Goal: Task Accomplishment & Management: Manage account settings

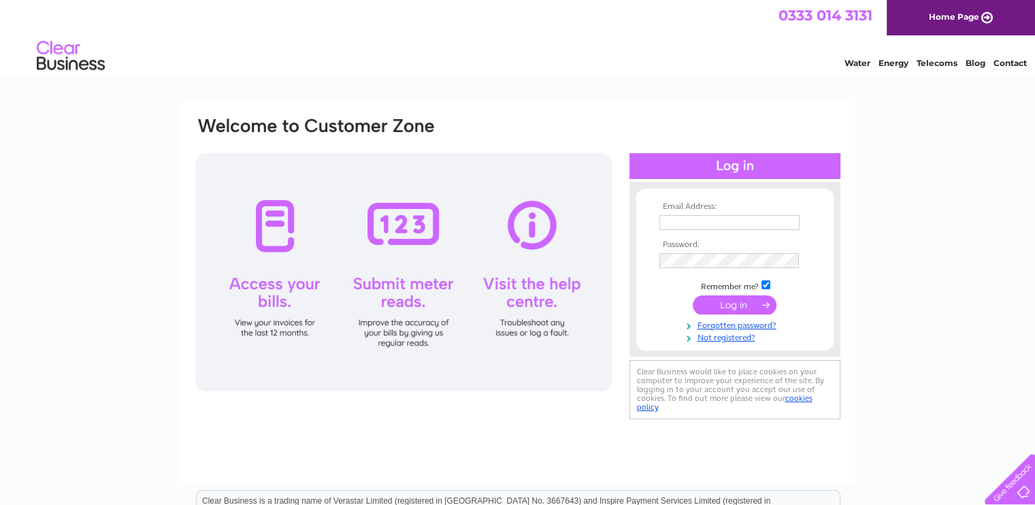
type input "mark.tiree@btinternet.com"
click at [721, 304] on input "submit" at bounding box center [735, 304] width 84 height 19
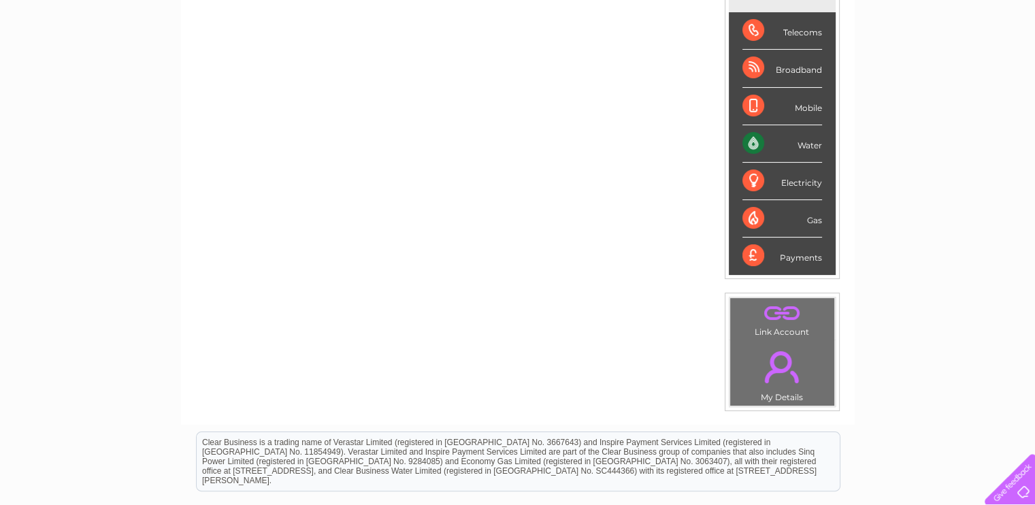
scroll to position [233, 0]
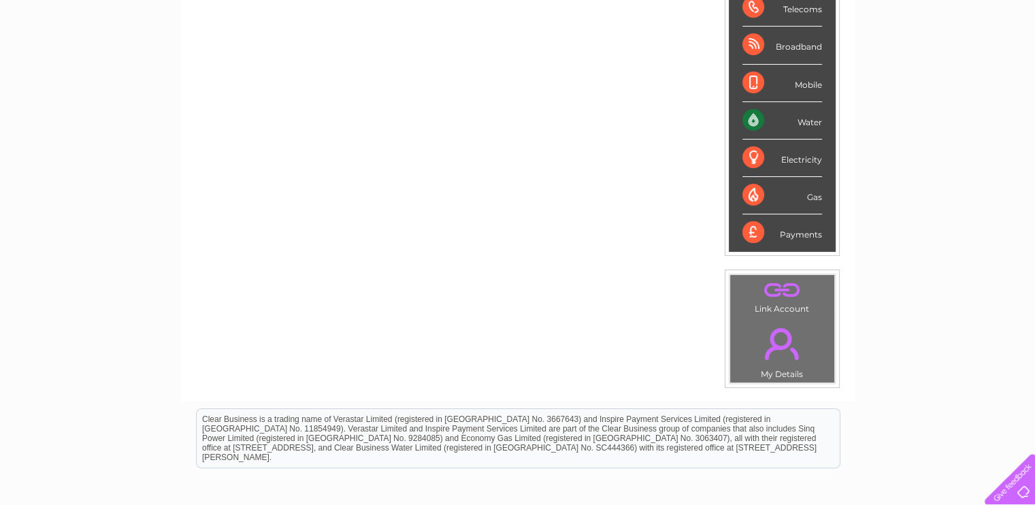
click at [785, 349] on link "." at bounding box center [781, 344] width 97 height 48
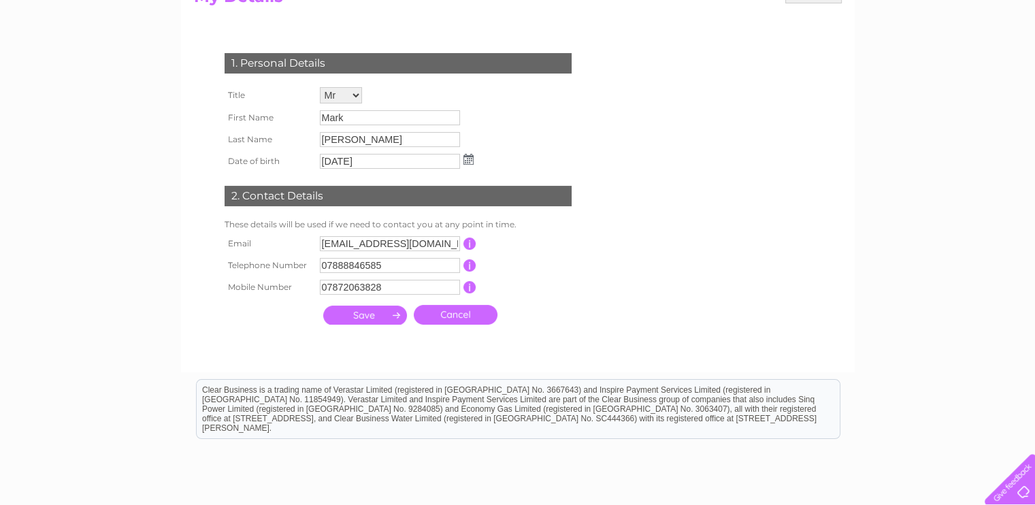
scroll to position [204, 0]
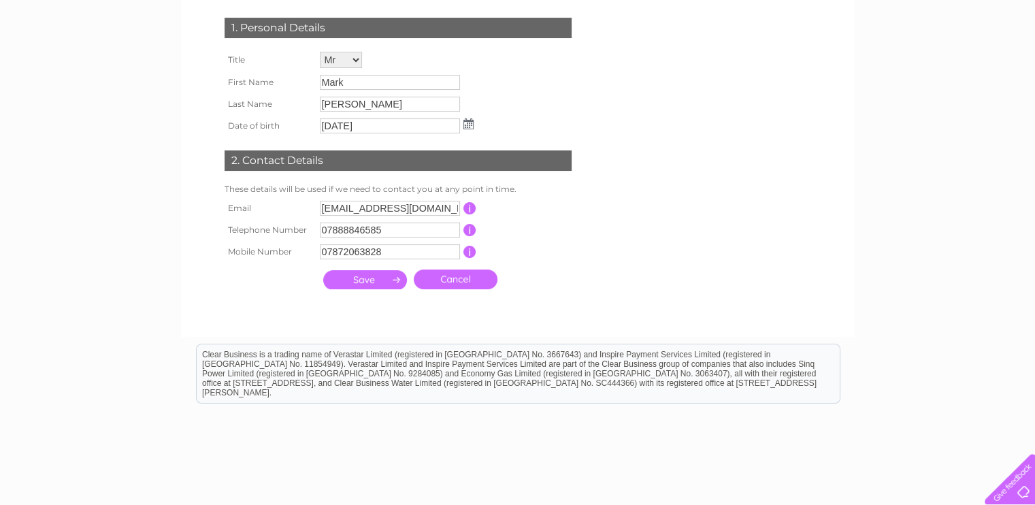
click at [369, 276] on input "submit" at bounding box center [365, 279] width 84 height 19
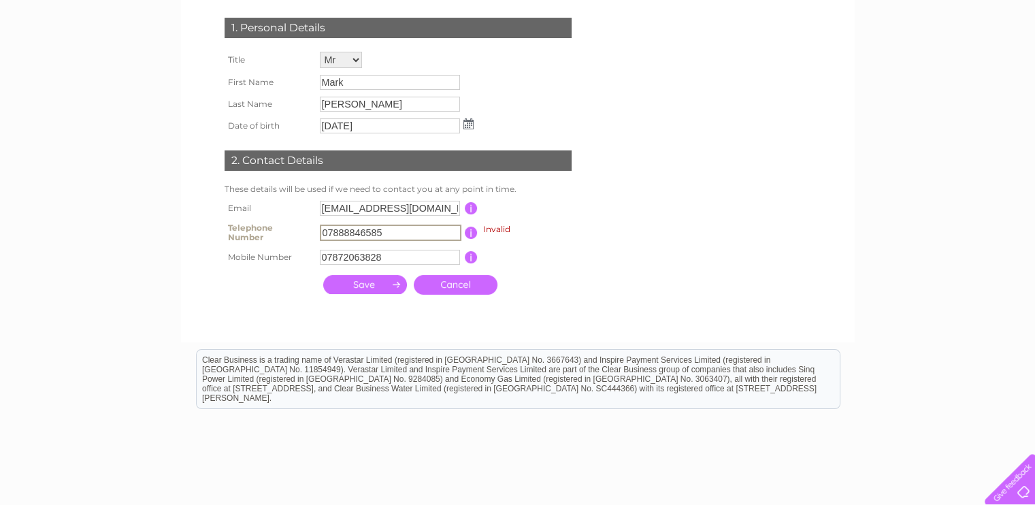
click at [354, 282] on input "submit" at bounding box center [365, 284] width 84 height 19
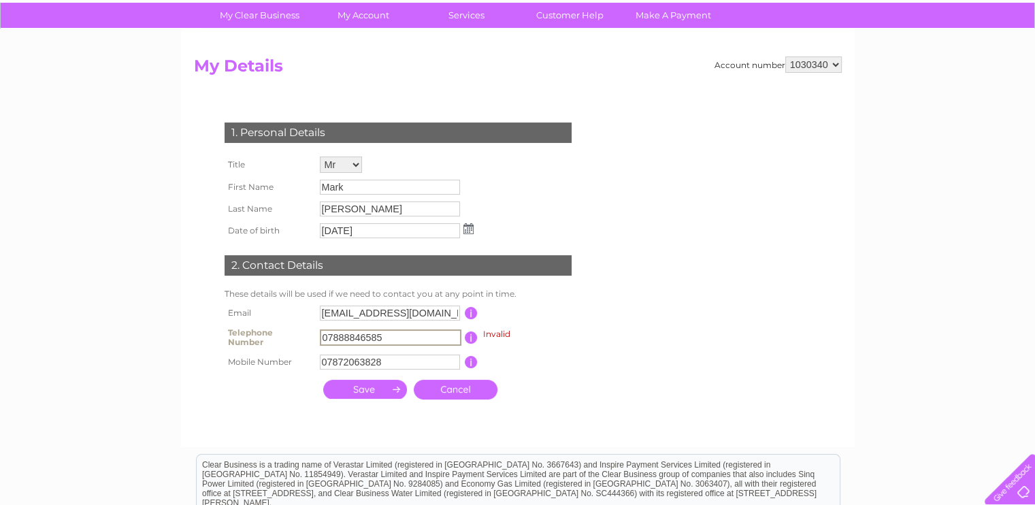
scroll to position [0, 0]
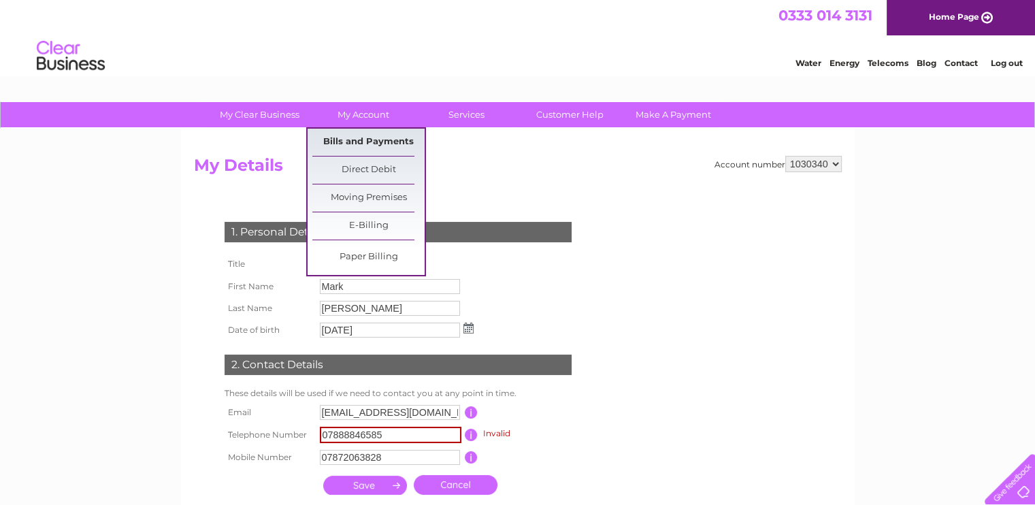
click at [371, 136] on link "Bills and Payments" at bounding box center [368, 142] width 112 height 27
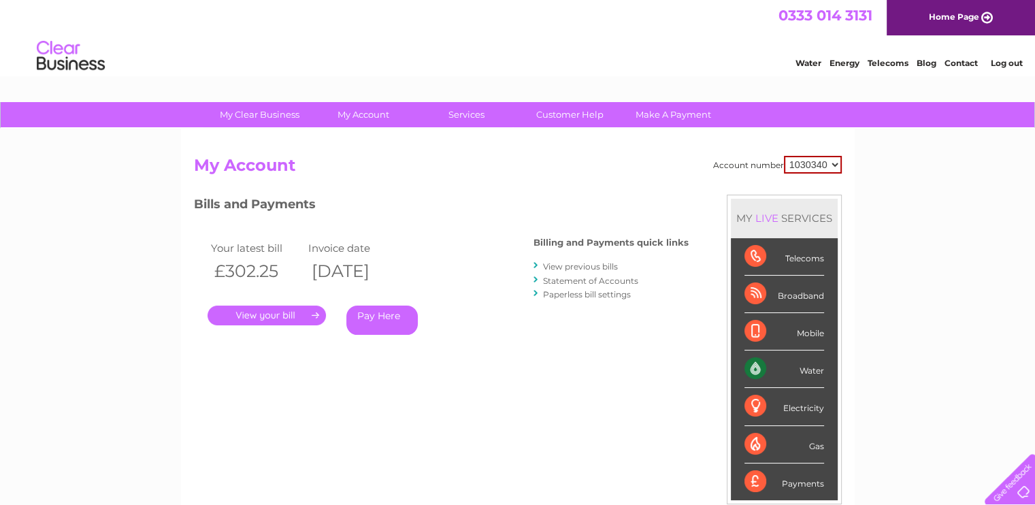
click at [276, 312] on link "." at bounding box center [267, 315] width 118 height 20
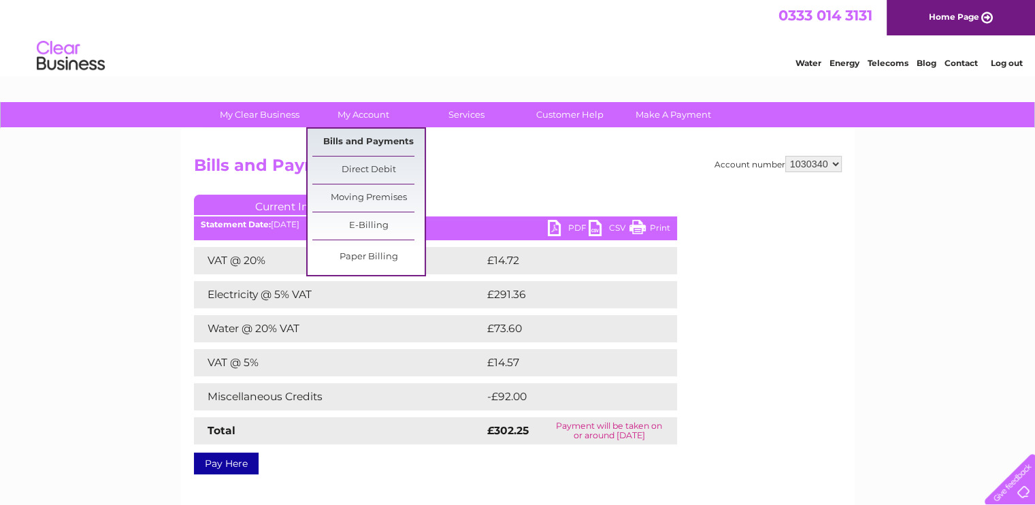
click at [369, 141] on link "Bills and Payments" at bounding box center [368, 142] width 112 height 27
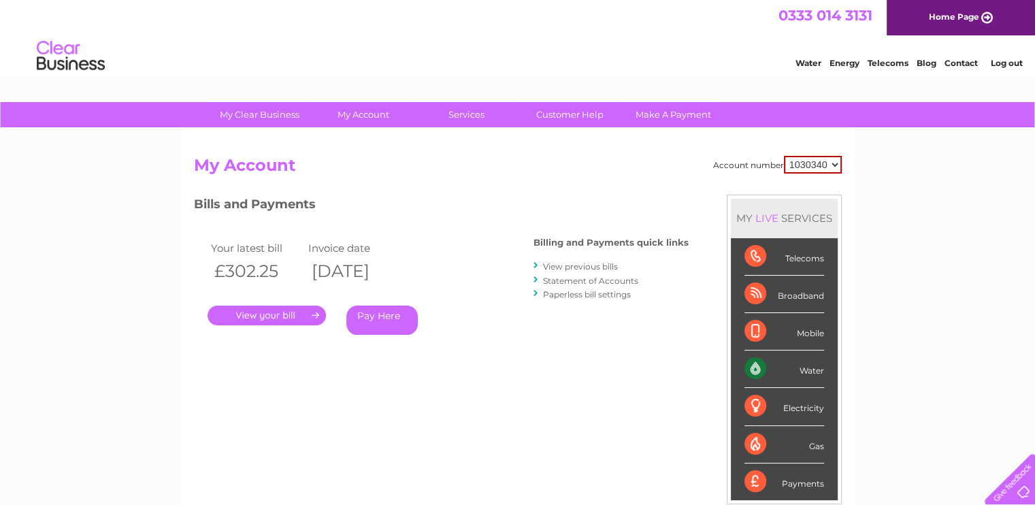
click at [290, 316] on link "." at bounding box center [267, 315] width 118 height 20
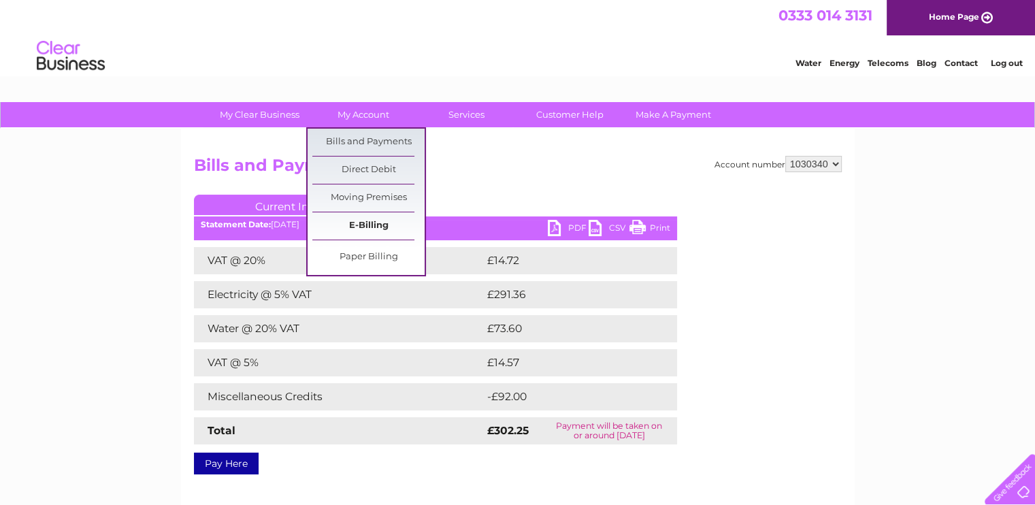
click at [376, 222] on link "E-Billing" at bounding box center [368, 225] width 112 height 27
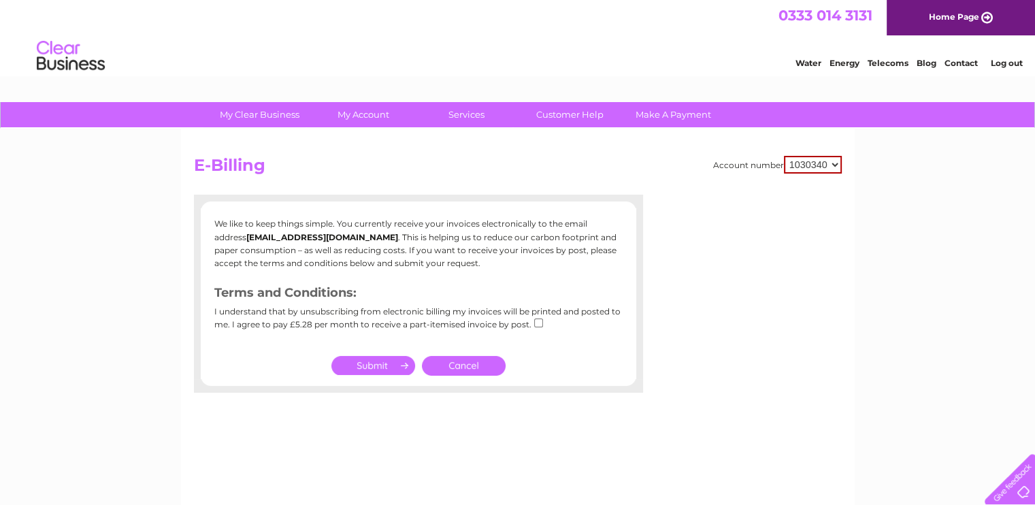
click at [382, 364] on input "submit" at bounding box center [373, 365] width 84 height 19
click at [468, 365] on link "Cancel" at bounding box center [464, 366] width 84 height 20
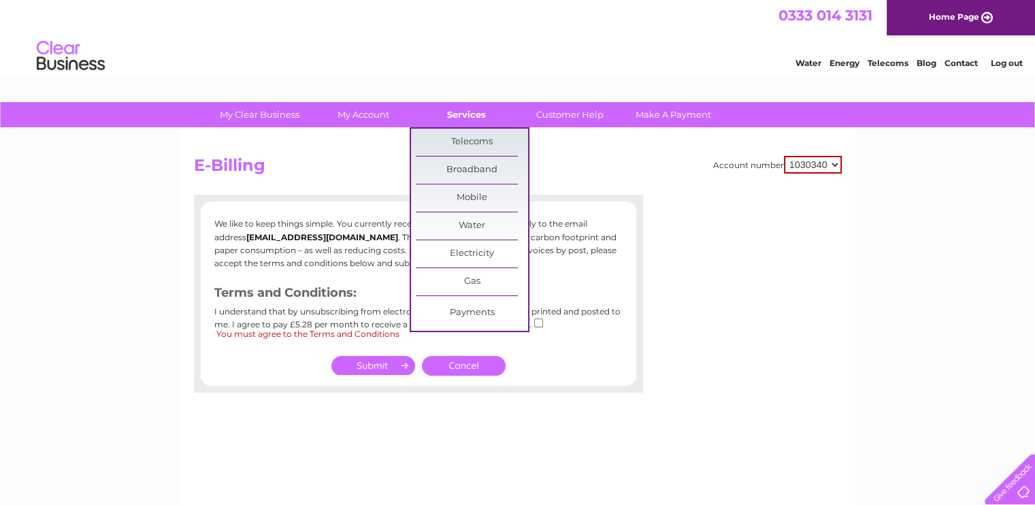
click at [474, 115] on link "Services" at bounding box center [466, 114] width 112 height 25
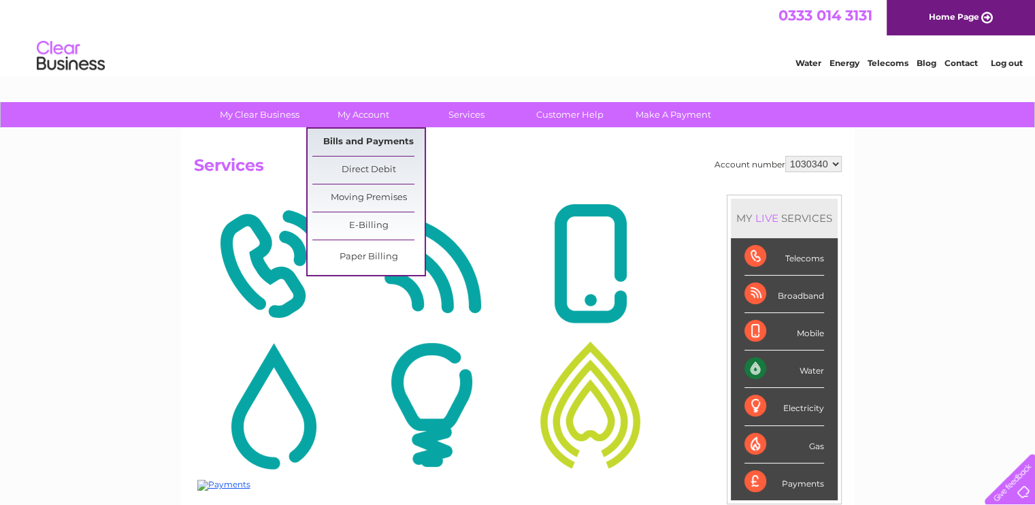
click at [351, 140] on link "Bills and Payments" at bounding box center [368, 142] width 112 height 27
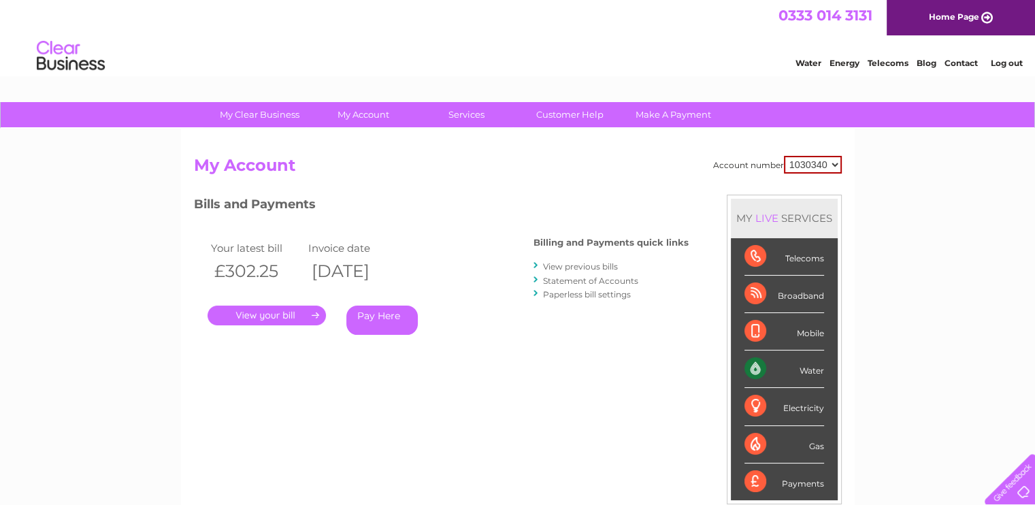
click at [291, 316] on link "." at bounding box center [267, 315] width 118 height 20
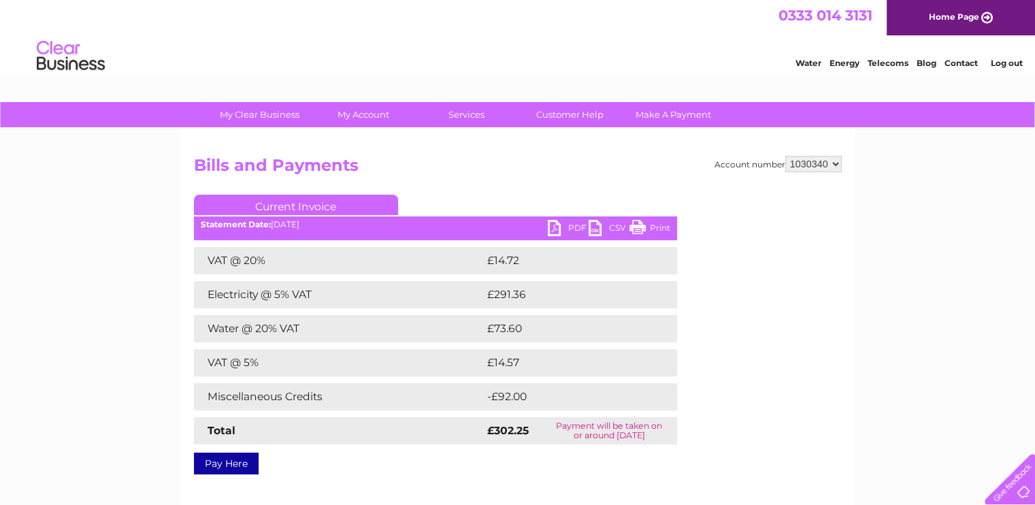
click at [558, 228] on link "PDF" at bounding box center [568, 230] width 41 height 20
click at [555, 233] on link "PDF" at bounding box center [568, 230] width 41 height 20
click at [554, 223] on link "PDF" at bounding box center [568, 230] width 41 height 20
